Goal: Task Accomplishment & Management: Manage account settings

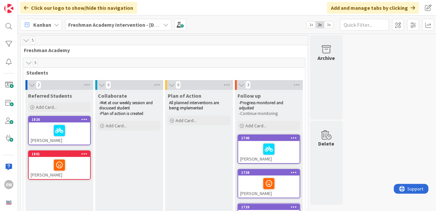
click at [41, 137] on div at bounding box center [59, 131] width 57 height 14
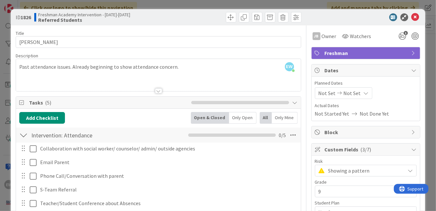
click at [433, 41] on div "ID 1826 Freshman Academy Intervention - [DATE]-[DATE] Referred Students Title 1…" at bounding box center [218, 105] width 436 height 211
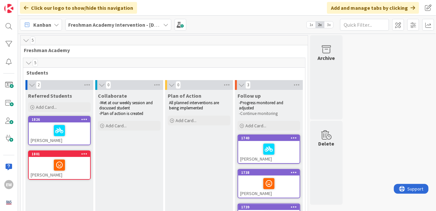
click at [44, 167] on div at bounding box center [59, 166] width 57 height 14
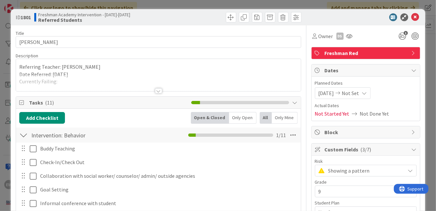
click at [159, 92] on div at bounding box center [158, 90] width 7 height 5
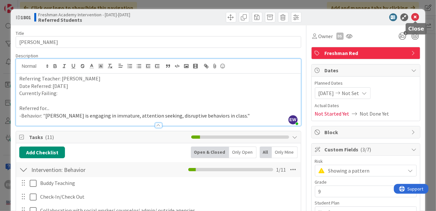
click at [416, 13] on div "ID 1801 Freshman Academy Intervention - [DATE]-[DATE] Referred Students" at bounding box center [218, 17] width 414 height 16
click at [416, 17] on icon at bounding box center [415, 17] width 8 height 8
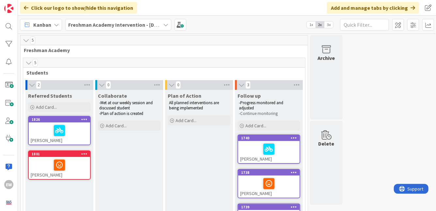
click at [38, 135] on div at bounding box center [59, 131] width 57 height 14
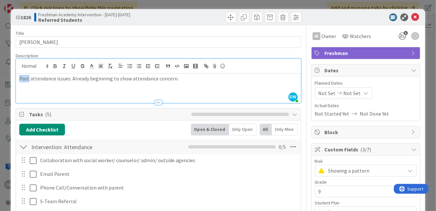
drag, startPoint x: 177, startPoint y: 67, endPoint x: 35, endPoint y: 81, distance: 142.9
click at [32, 81] on p "Past attendance issues. Already beginning to show attendance concern." at bounding box center [158, 79] width 278 height 8
click at [36, 81] on p "Past attendance issues. Already beginning to show attendance concern." at bounding box center [158, 79] width 278 height 8
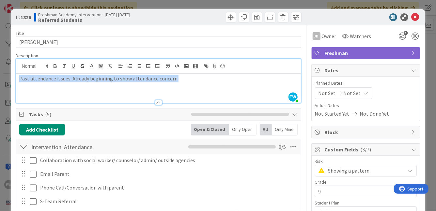
click at [36, 81] on p "Past attendance issues. Already beginning to show attendance concern." at bounding box center [158, 79] width 278 height 8
copy p "Past attendance issues. Already beginning to show attendance concern."
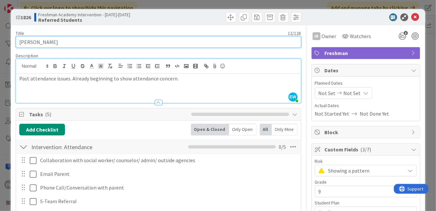
click at [57, 44] on input "[PERSON_NAME]" at bounding box center [158, 42] width 285 height 12
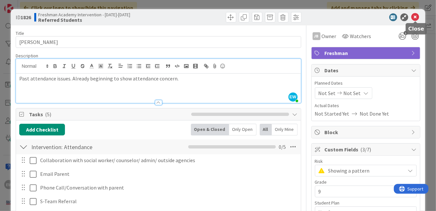
click at [418, 17] on icon at bounding box center [415, 17] width 8 height 8
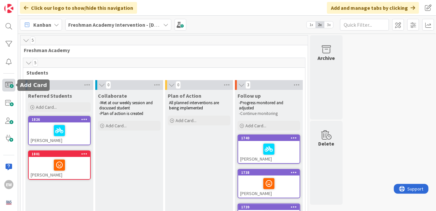
click at [11, 86] on span at bounding box center [8, 85] width 13 height 13
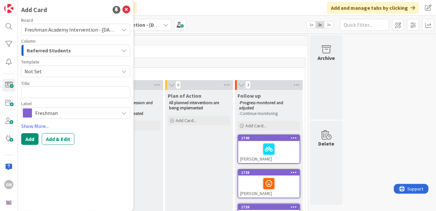
click at [108, 66] on span "Not Set" at bounding box center [75, 72] width 109 height 12
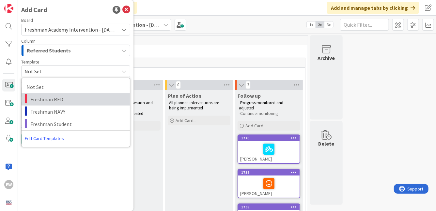
click at [99, 98] on span "Freshman RED" at bounding box center [77, 99] width 95 height 8
type textarea "x"
type textarea "Freshman RED"
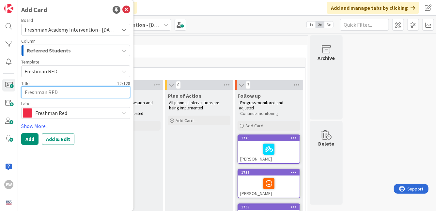
click at [80, 92] on textarea "Freshman RED" at bounding box center [75, 92] width 109 height 12
type textarea "x"
type textarea "B"
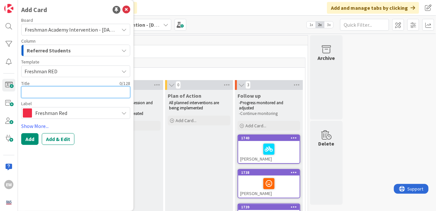
type textarea "x"
type textarea "D"
type textarea "x"
type textarea "Da"
type textarea "x"
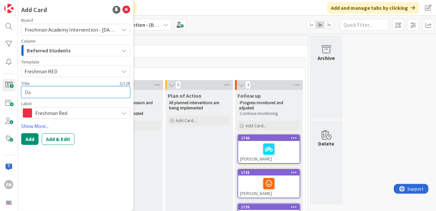
type textarea "Dac"
type textarea "x"
type textarea "Da"
type textarea "x"
type textarea "Dax"
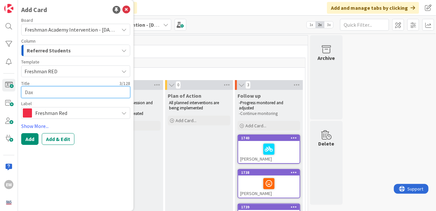
type textarea "x"
type textarea "Dax"
type textarea "x"
type textarea "Dax D"
type textarea "x"
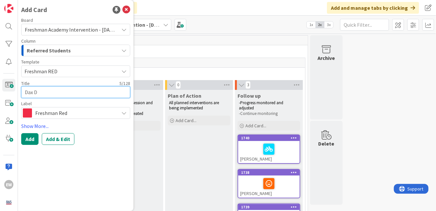
type textarea "Dax Do"
type textarea "x"
type textarea "Dax Dou"
type textarea "x"
type textarea "Dax Dough"
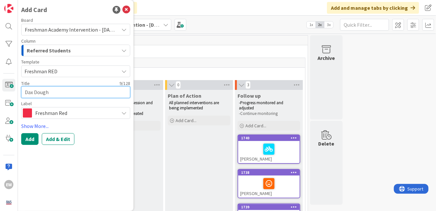
type textarea "x"
type textarea "[PERSON_NAME]"
type textarea "x"
type textarea "Dax Dougl"
type textarea "x"
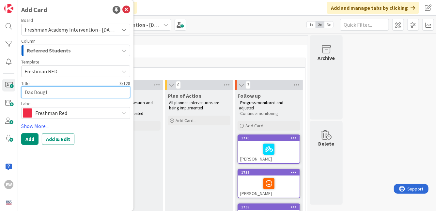
type textarea "Dax Dougla"
type textarea "x"
type textarea "[PERSON_NAME]"
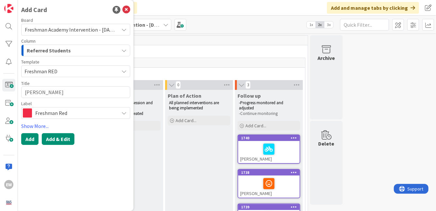
click at [66, 141] on button "Add & Edit" at bounding box center [58, 139] width 33 height 12
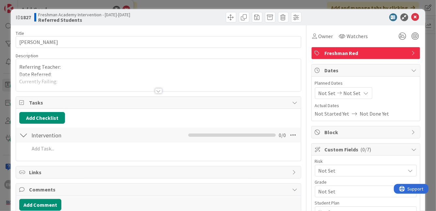
click at [142, 89] on div at bounding box center [158, 83] width 284 height 17
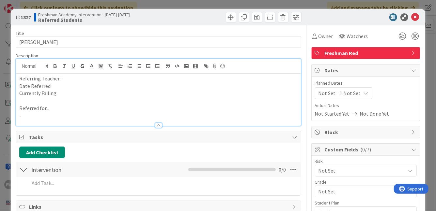
click at [81, 115] on p "-" at bounding box center [158, 116] width 278 height 8
paste div
click at [22, 116] on p "-Dax has only submitted one of six assignments"" at bounding box center [158, 116] width 278 height 8
click at [77, 94] on p "Currently Failing:" at bounding box center [158, 94] width 278 height 8
click at [73, 86] on p "Date Referred:" at bounding box center [158, 87] width 278 height 8
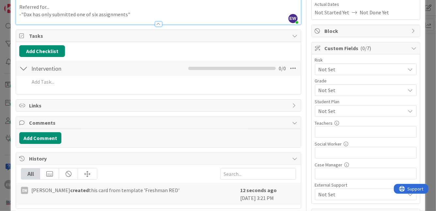
scroll to position [138, 0]
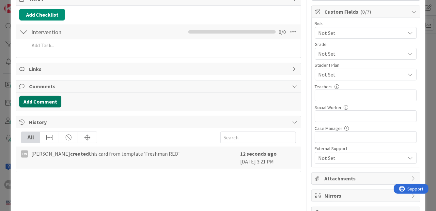
click at [50, 100] on button "Add Comment" at bounding box center [40, 102] width 42 height 12
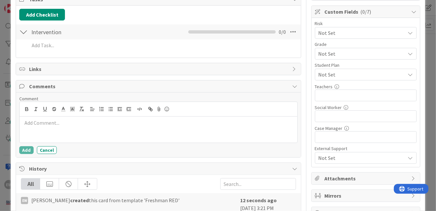
click at [62, 127] on div at bounding box center [158, 130] width 277 height 26
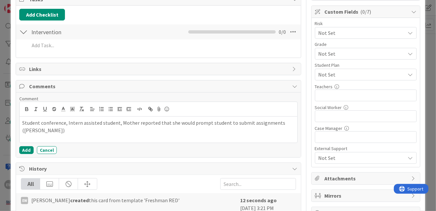
click at [21, 124] on div "Student conference, Intern assisted student, Mother reported that she would pro…" at bounding box center [158, 130] width 277 height 26
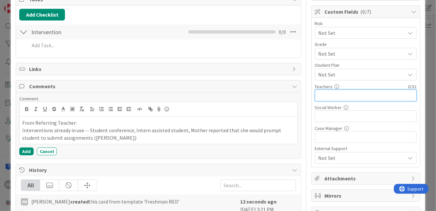
click at [330, 96] on input "text" at bounding box center [366, 96] width 102 height 12
type input "c"
click at [352, 96] on input "[PERSON_NAME],[GEOGRAPHIC_DATA],[GEOGRAPHIC_DATA][PERSON_NAME][GEOGRAPHIC_DATA]" at bounding box center [366, 96] width 102 height 12
drag, startPoint x: 357, startPoint y: 94, endPoint x: 342, endPoint y: 95, distance: 15.4
click at [342, 95] on input "[PERSON_NAME],[GEOGRAPHIC_DATA],[GEOGRAPHIC_DATA][PERSON_NAME][GEOGRAPHIC_DATA]" at bounding box center [366, 96] width 102 height 12
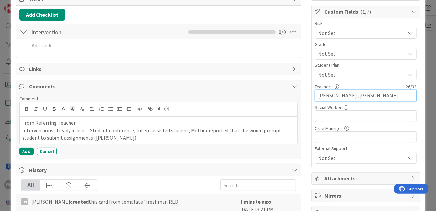
click at [373, 95] on input "[PERSON_NAME].,[PERSON_NAME]" at bounding box center [366, 96] width 102 height 12
click at [362, 94] on input "[PERSON_NAME].,[PERSON_NAME],[PERSON_NAME]" at bounding box center [366, 96] width 102 height 12
click at [341, 95] on input "[PERSON_NAME].,[PERSON_NAME],[PERSON_NAME]" at bounding box center [366, 96] width 102 height 12
type input "[PERSON_NAME].,[PERSON_NAME],[PERSON_NAME]"
click at [366, 38] on span "Not Set" at bounding box center [360, 32] width 84 height 9
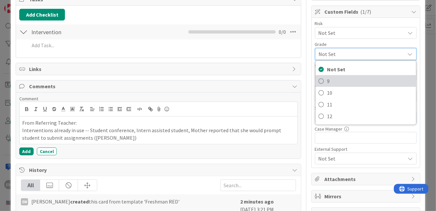
click at [355, 77] on span "9" at bounding box center [369, 81] width 85 height 10
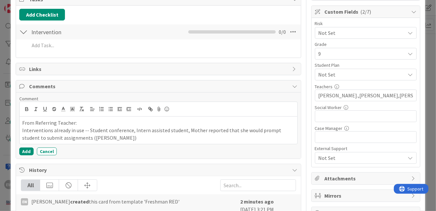
click at [355, 33] on span "Not Set" at bounding box center [360, 32] width 84 height 9
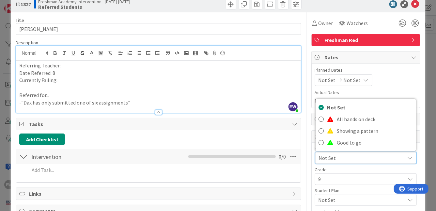
scroll to position [0, 0]
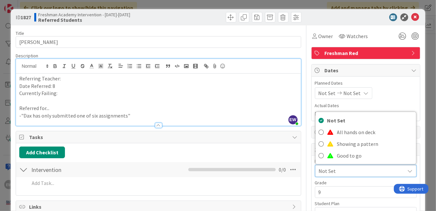
click at [64, 79] on p "Referring Teacher:" at bounding box center [158, 79] width 278 height 8
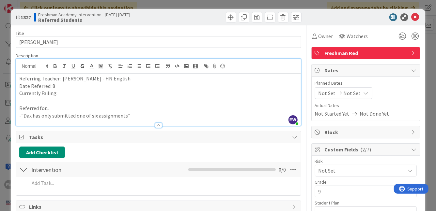
click at [56, 86] on p "Date Referred: 8" at bounding box center [158, 87] width 278 height 8
drag, startPoint x: 117, startPoint y: 77, endPoint x: 88, endPoint y: 78, distance: 29.0
click at [88, 78] on p "Referring Teacher: [PERSON_NAME] - HN English" at bounding box center [158, 79] width 278 height 8
click at [403, 38] on icon at bounding box center [403, 36] width 12 height 12
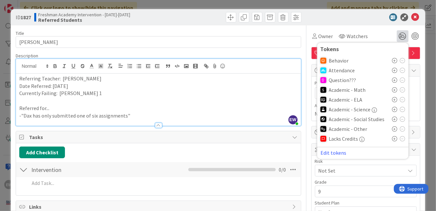
click at [395, 102] on icon at bounding box center [394, 99] width 5 height 5
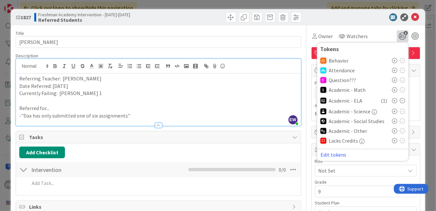
click at [247, 133] on span "Tasks" at bounding box center [159, 137] width 260 height 8
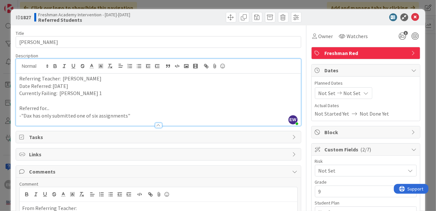
click at [35, 138] on span "Tasks" at bounding box center [159, 137] width 260 height 8
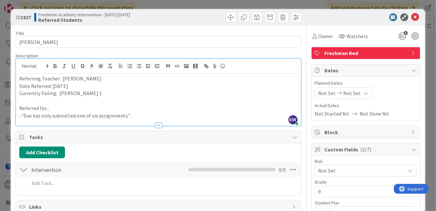
scroll to position [5, 0]
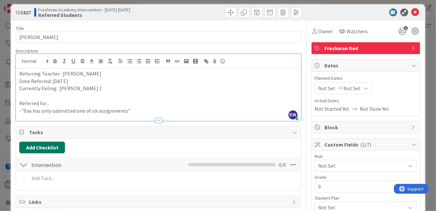
click at [31, 151] on button "Add Checklist" at bounding box center [42, 148] width 46 height 12
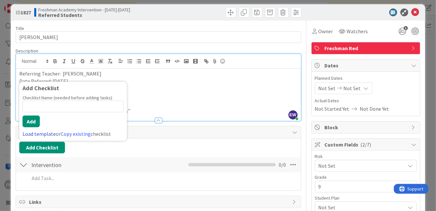
click at [40, 134] on link "Load template" at bounding box center [39, 134] width 33 height 7
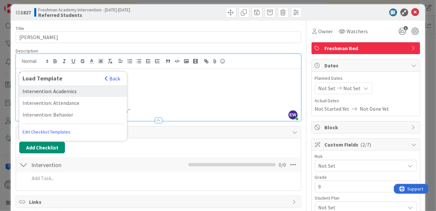
click at [69, 91] on div "Intervention: Academics" at bounding box center [73, 91] width 108 height 12
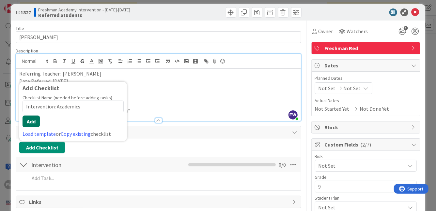
click at [39, 121] on button "Add" at bounding box center [31, 122] width 17 height 12
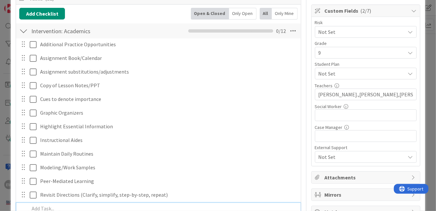
scroll to position [132, 0]
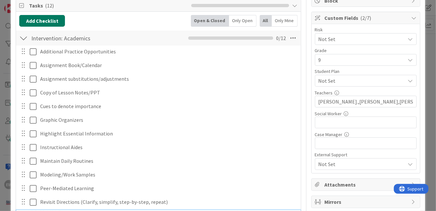
click at [27, 19] on button "Add Checklist" at bounding box center [42, 21] width 46 height 12
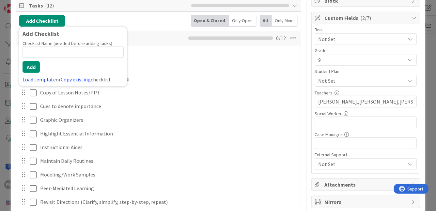
click at [38, 78] on link "Load template" at bounding box center [39, 79] width 33 height 7
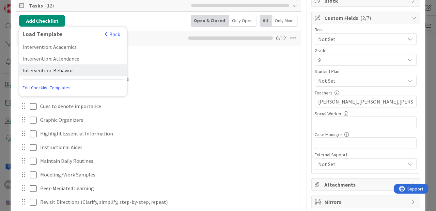
click at [73, 72] on div "Intervention: Behavior" at bounding box center [73, 71] width 108 height 12
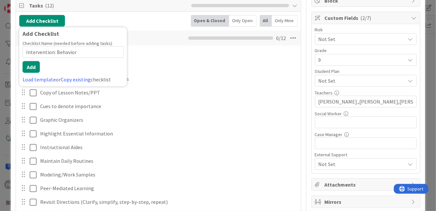
click at [41, 68] on div "Checklist Name (needed before adding tasks) 22 / 64 Intervention: Behavior Add …" at bounding box center [73, 61] width 101 height 43
click at [37, 68] on button "Add" at bounding box center [31, 67] width 17 height 12
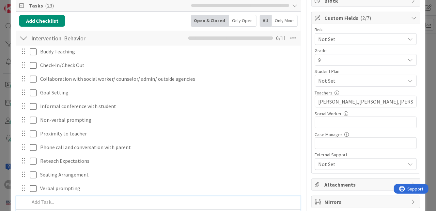
scroll to position [138, 0]
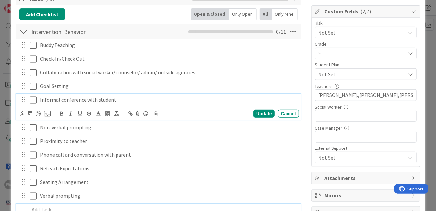
click at [33, 99] on icon at bounding box center [35, 100] width 10 height 8
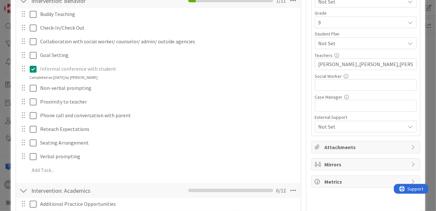
scroll to position [172, 0]
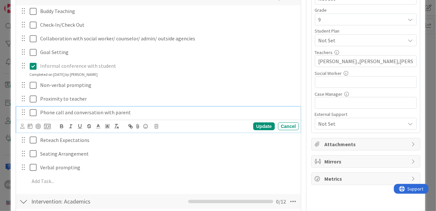
click at [34, 112] on icon at bounding box center [35, 113] width 10 height 8
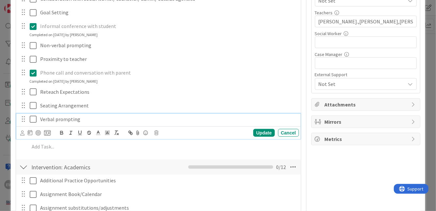
click at [34, 119] on icon at bounding box center [35, 119] width 10 height 8
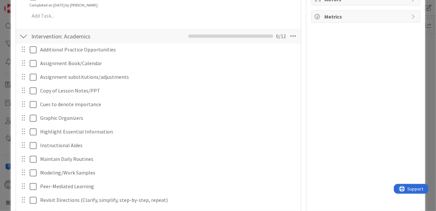
scroll to position [335, 0]
click at [24, 38] on div at bounding box center [23, 36] width 8 height 12
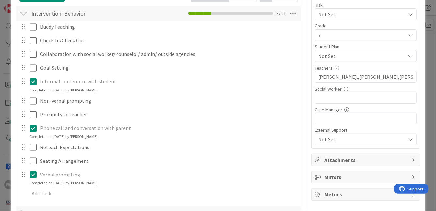
scroll to position [147, 0]
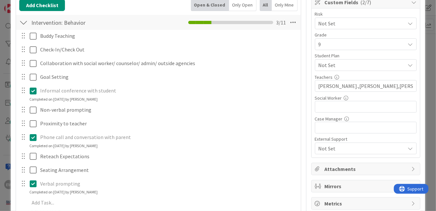
click at [26, 26] on div at bounding box center [23, 23] width 8 height 12
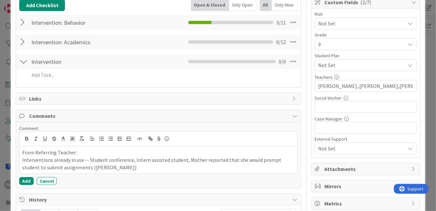
click at [27, 62] on div at bounding box center [23, 62] width 8 height 12
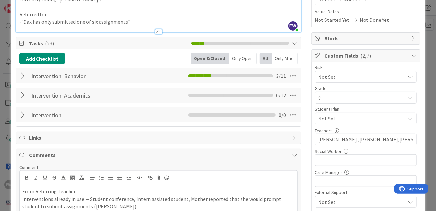
scroll to position [92, 0]
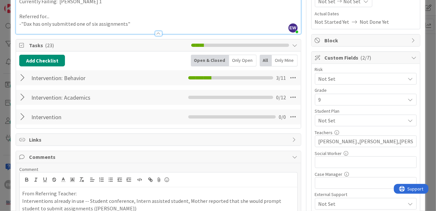
click at [338, 75] on span "Not Set" at bounding box center [360, 78] width 84 height 9
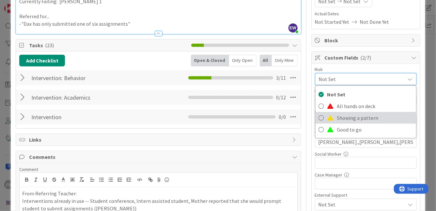
click at [338, 116] on span "Showing a pattern" at bounding box center [375, 118] width 76 height 10
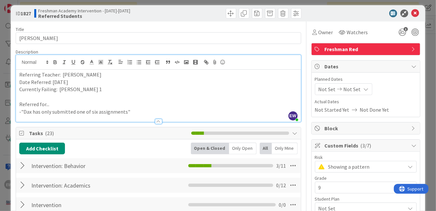
scroll to position [0, 0]
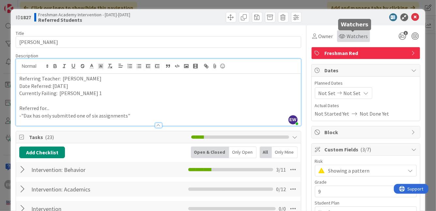
click at [357, 36] on span "Watchers" at bounding box center [357, 36] width 21 height 8
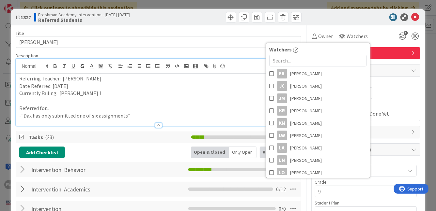
scroll to position [181, 0]
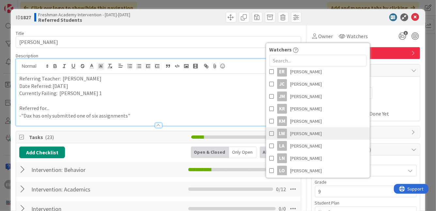
click at [270, 132] on span at bounding box center [271, 134] width 5 height 10
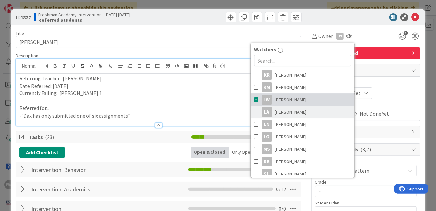
scroll to position [216, 0]
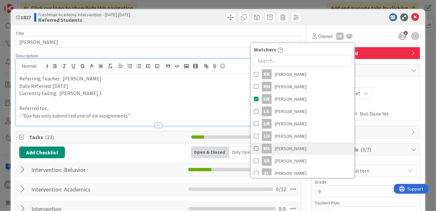
click at [257, 147] on span at bounding box center [256, 149] width 5 height 10
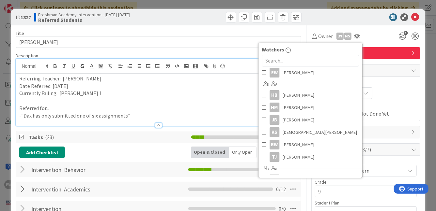
scroll to position [0, 0]
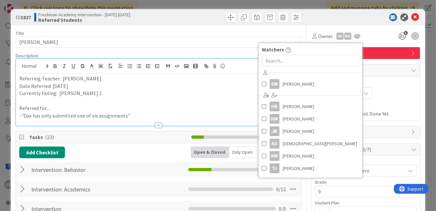
click at [379, 38] on div "Owner LW Ms [PERSON_NAME] EW [PERSON_NAME] HB [PERSON_NAME] HM [PERSON_NAME] JB…" at bounding box center [365, 36] width 109 height 12
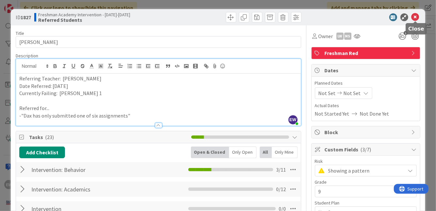
click at [418, 17] on icon at bounding box center [415, 17] width 8 height 8
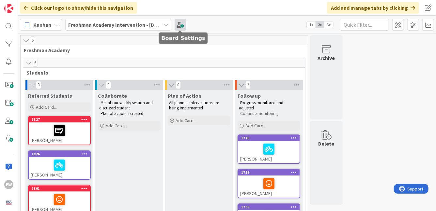
click at [181, 26] on span at bounding box center [181, 25] width 12 height 12
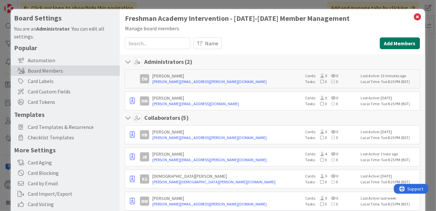
click at [393, 44] on button "Add Members" at bounding box center [400, 44] width 40 height 12
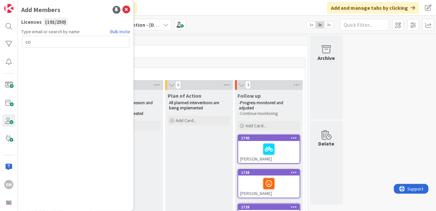
type input "c"
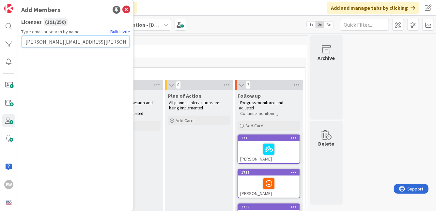
type input "[PERSON_NAME][EMAIL_ADDRESS][PERSON_NAME][DOMAIN_NAME]"
click at [50, 58] on button "Send Invite" at bounding box center [39, 56] width 35 height 12
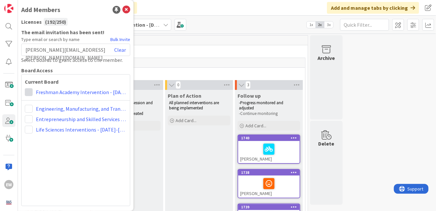
click at [29, 93] on span at bounding box center [29, 92] width 8 height 8
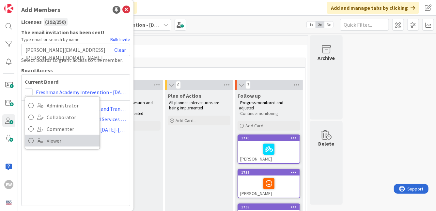
click at [32, 142] on icon at bounding box center [30, 141] width 5 height 10
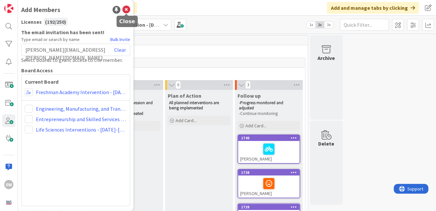
click at [125, 10] on icon at bounding box center [126, 10] width 8 height 8
